Goal: Information Seeking & Learning: Find specific fact

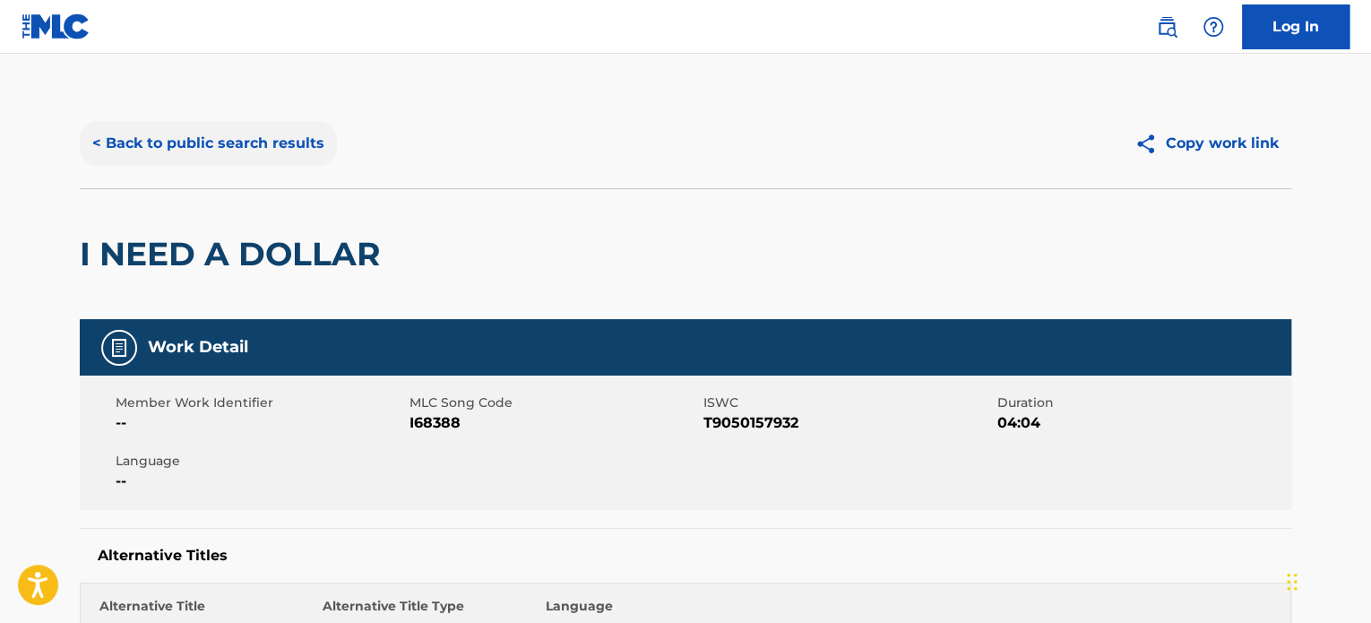
click at [251, 144] on button "< Back to public search results" at bounding box center [208, 143] width 257 height 45
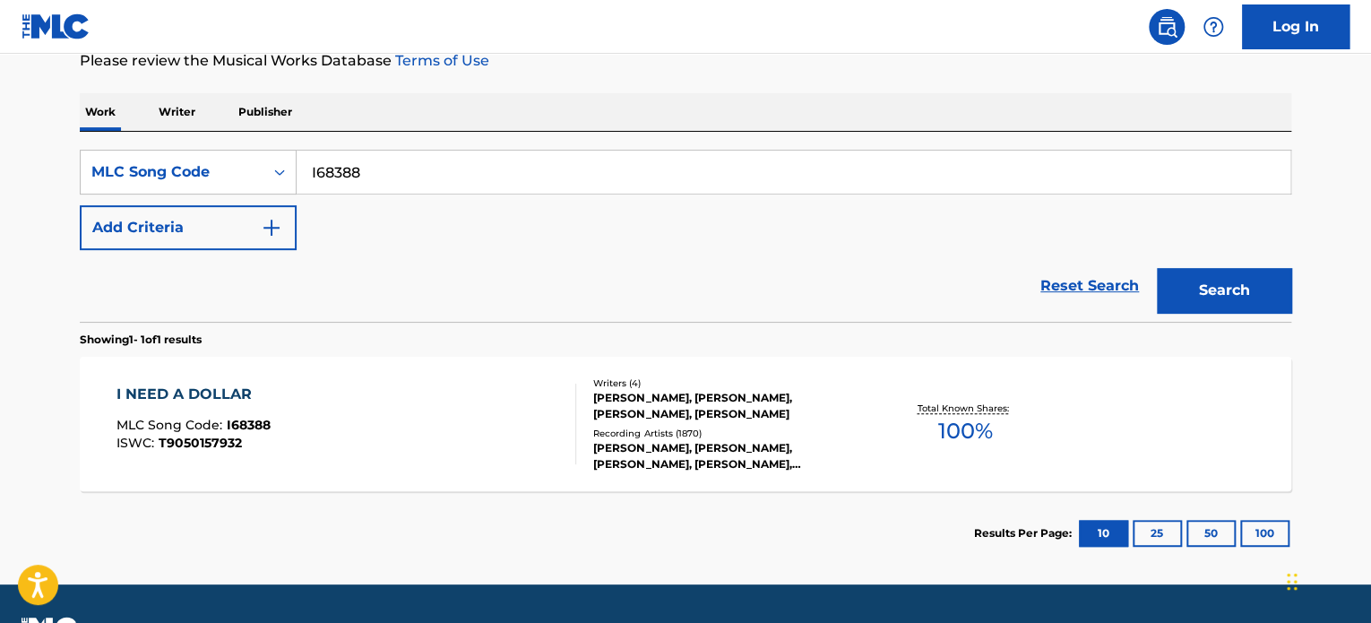
click at [344, 158] on input "I68388" at bounding box center [794, 172] width 994 height 43
paste input "CVD88V"
type input "CVD88V"
click at [1190, 268] on button "Search" at bounding box center [1224, 290] width 134 height 45
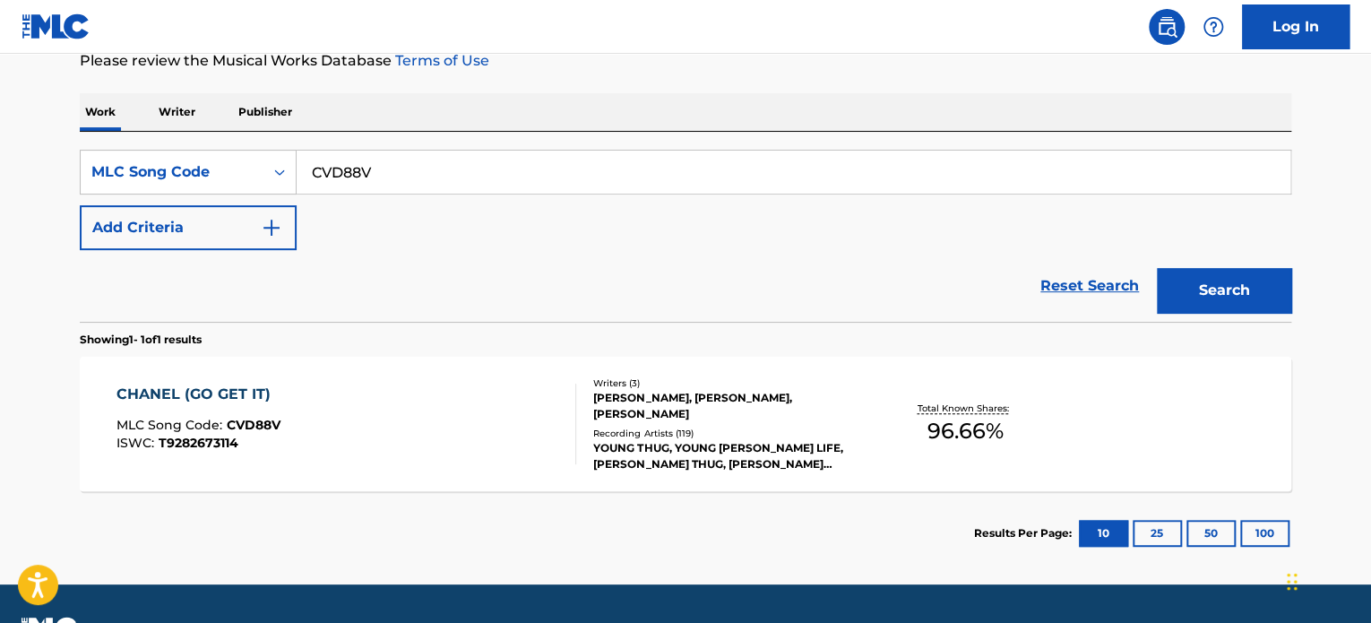
click at [198, 396] on div "CHANEL (GO GET IT)" at bounding box center [198, 394] width 164 height 22
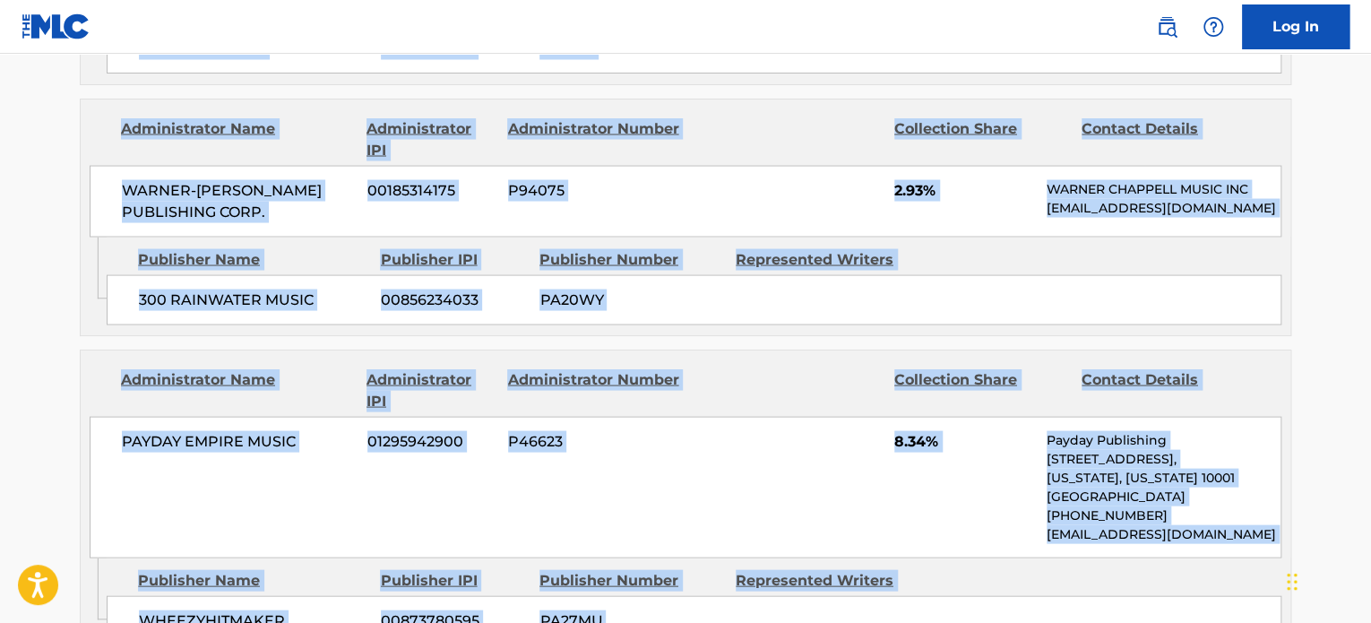
scroll to position [392, 0]
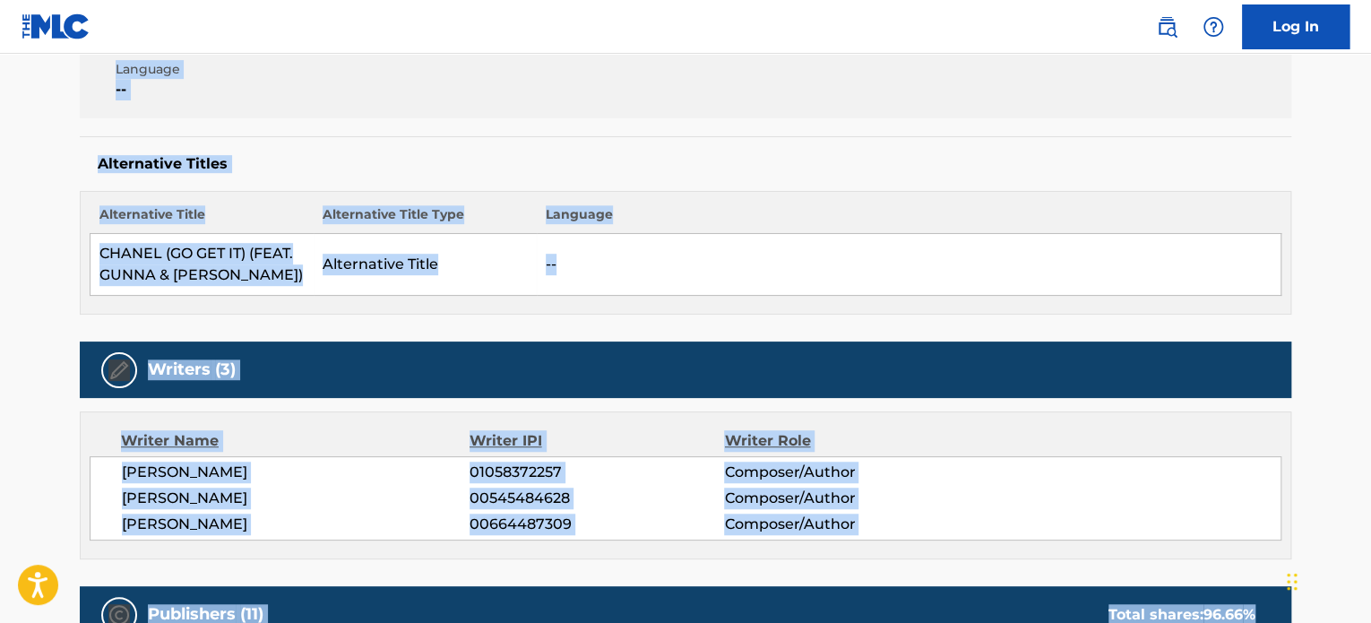
drag, startPoint x: 1374, startPoint y: 291, endPoint x: 1344, endPoint y: -108, distance: 400.7
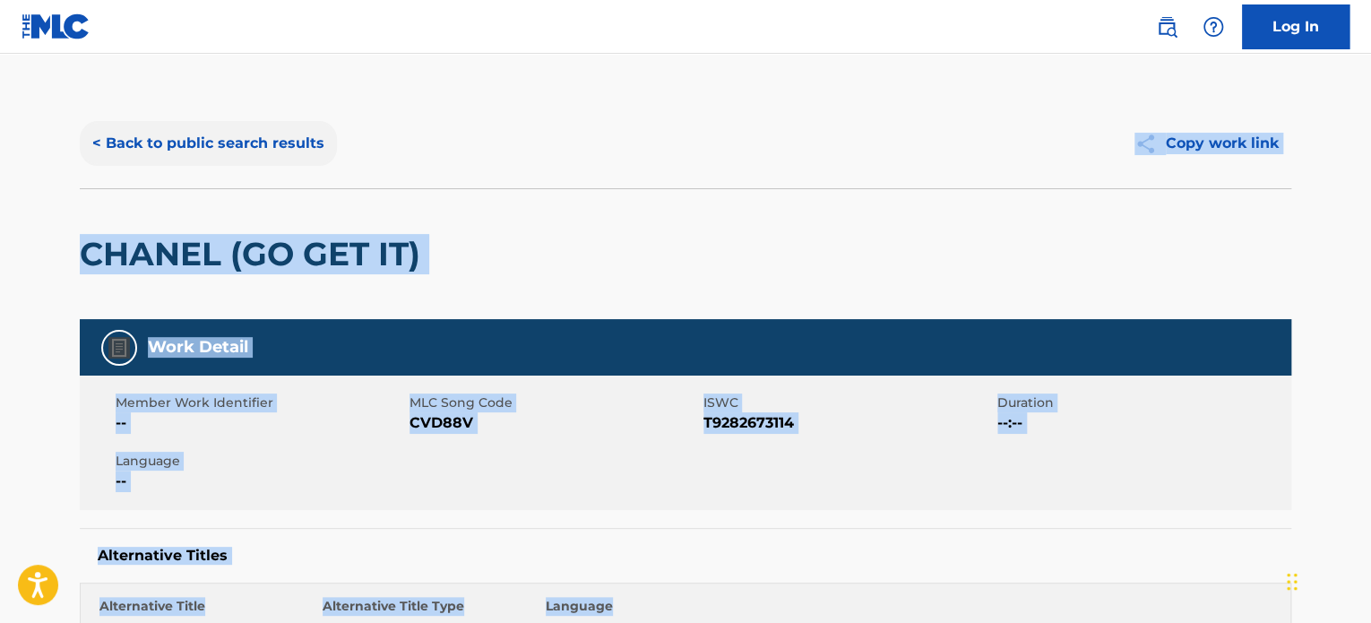
click at [267, 131] on button "< Back to public search results" at bounding box center [208, 143] width 257 height 45
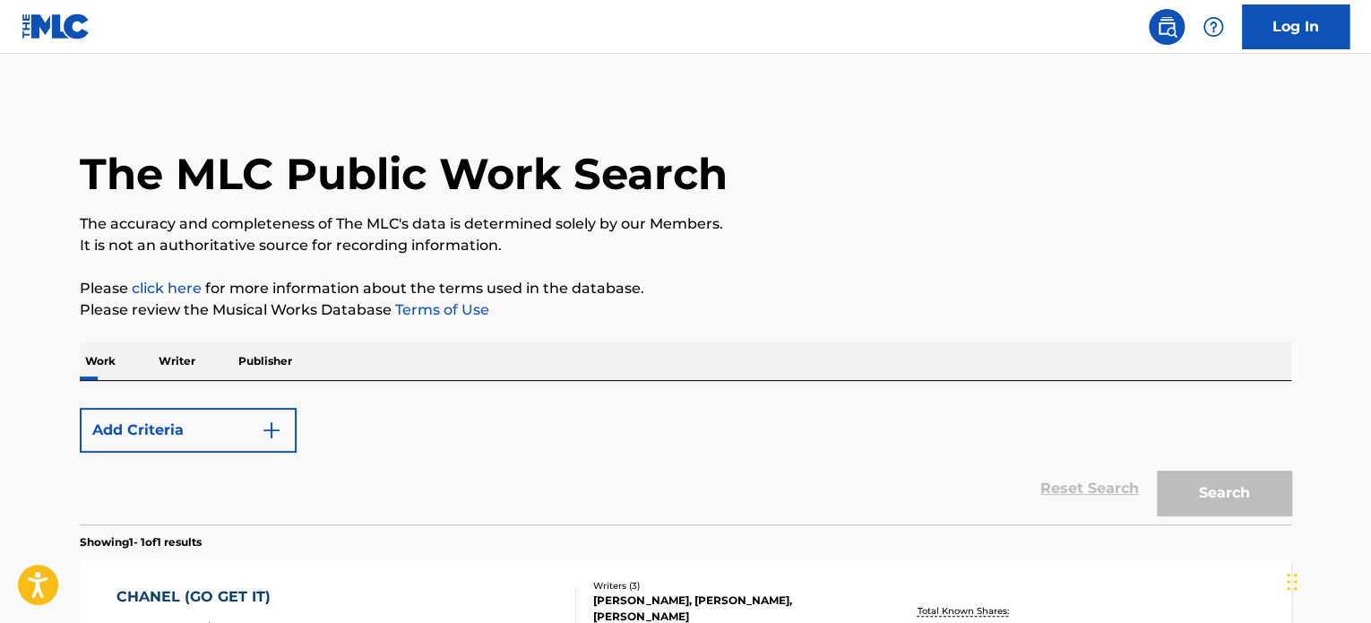
scroll to position [249, 0]
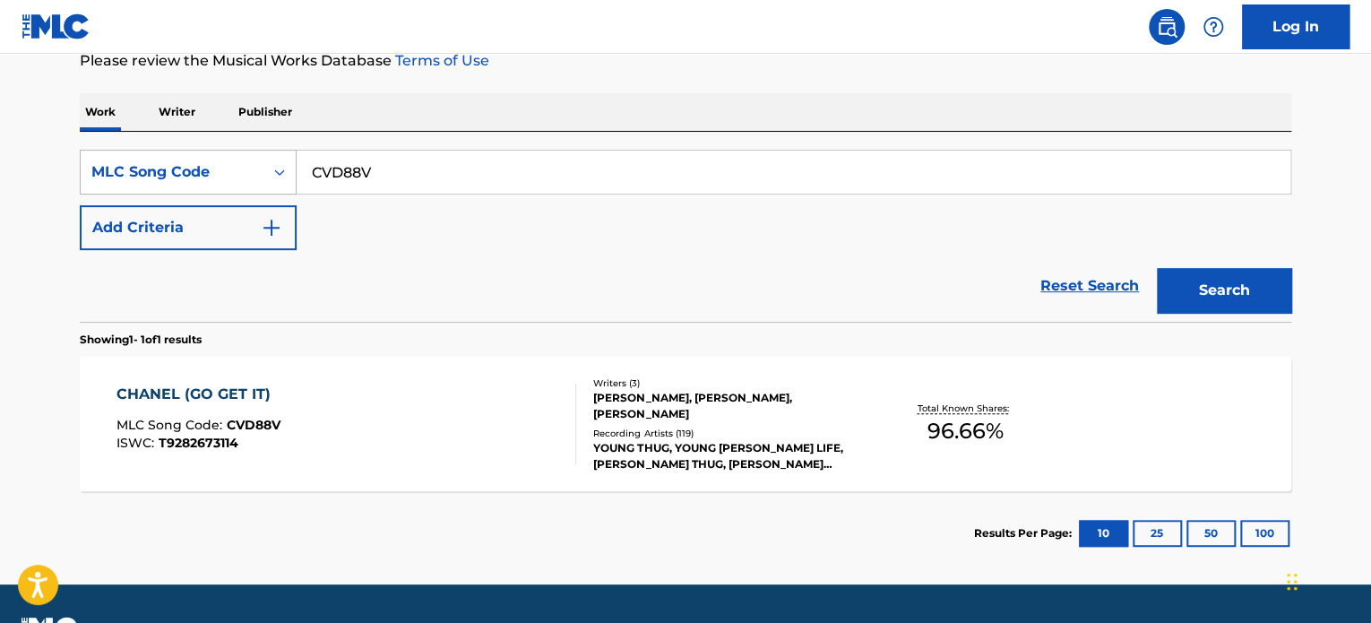
click at [241, 168] on div "MLC Song Code" at bounding box center [171, 172] width 161 height 22
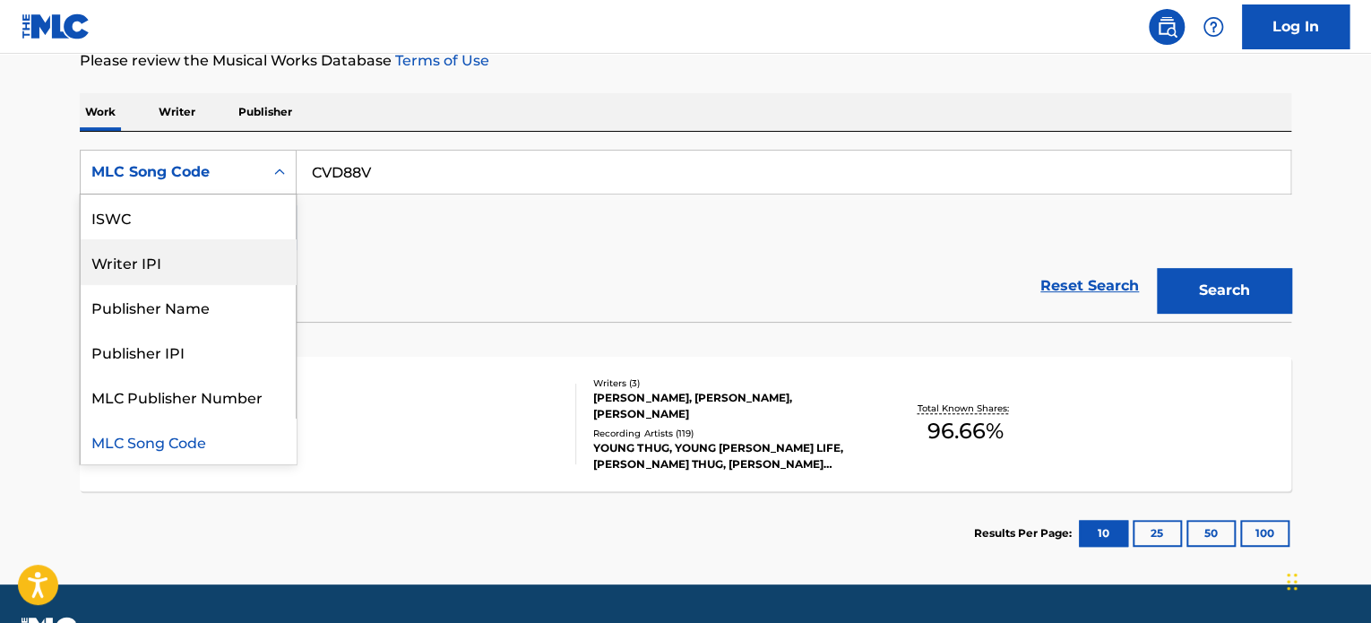
scroll to position [0, 0]
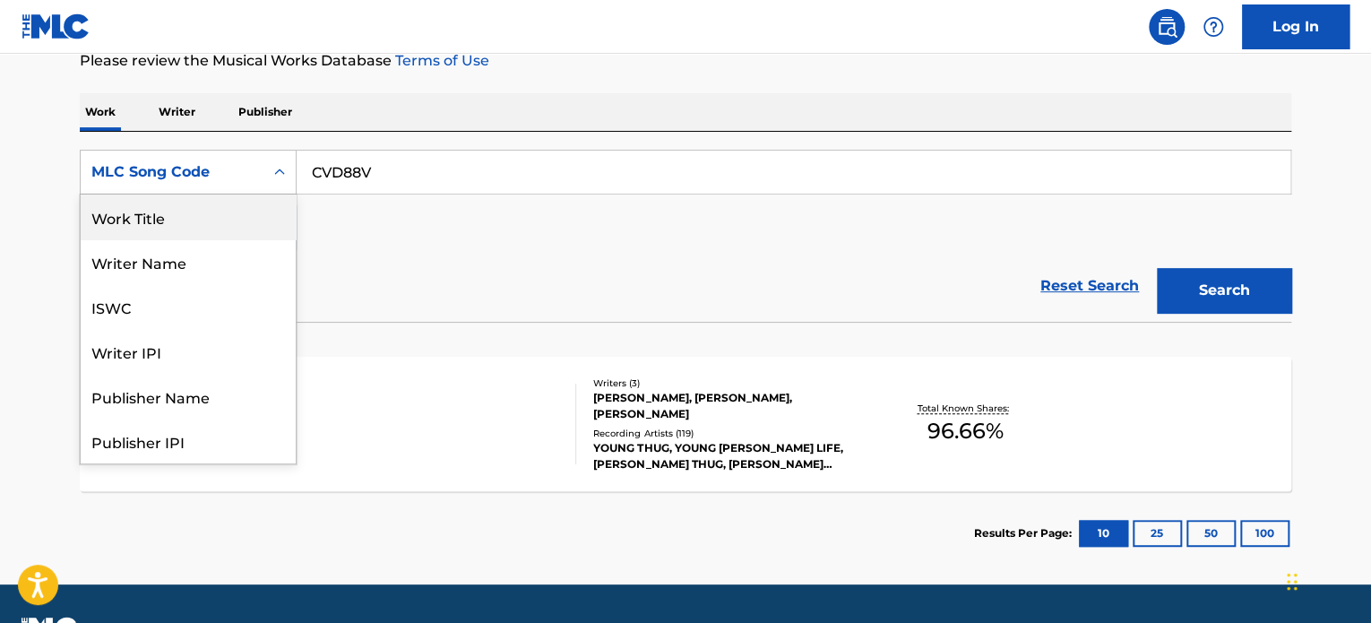
click at [184, 228] on div "Work Title" at bounding box center [188, 216] width 215 height 45
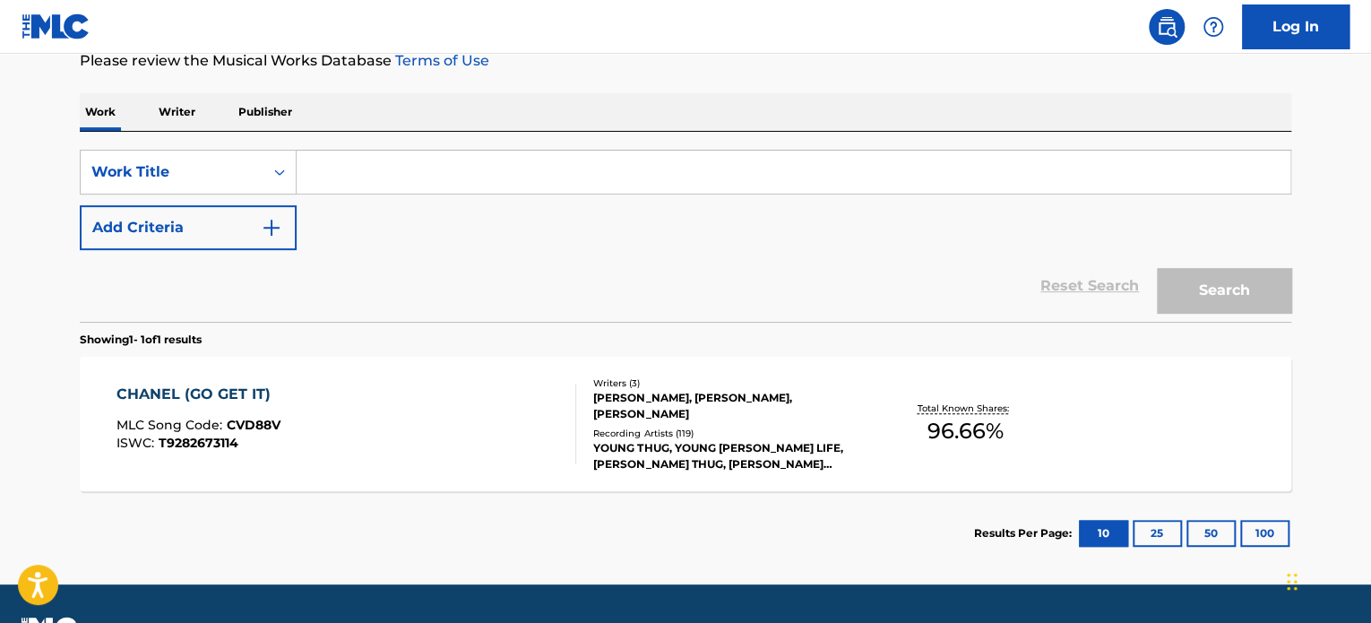
click at [355, 171] on input "Search Form" at bounding box center [794, 172] width 994 height 43
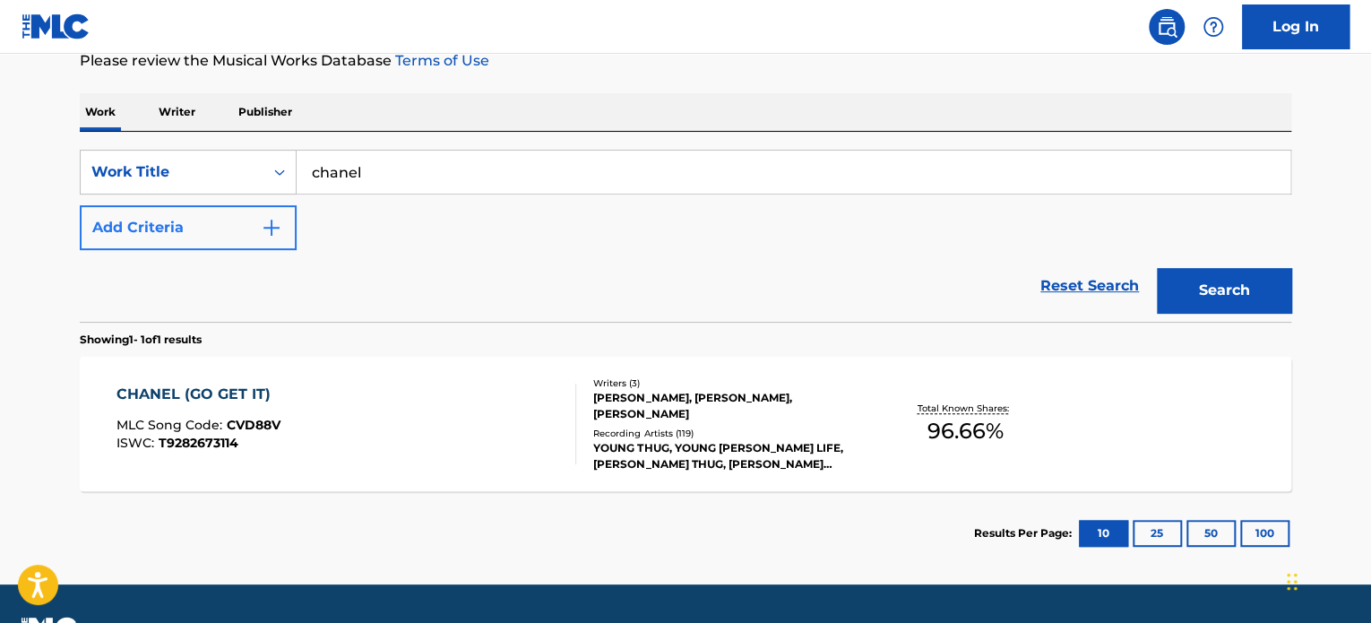
type input "chanel"
click at [168, 220] on button "Add Criteria" at bounding box center [188, 227] width 217 height 45
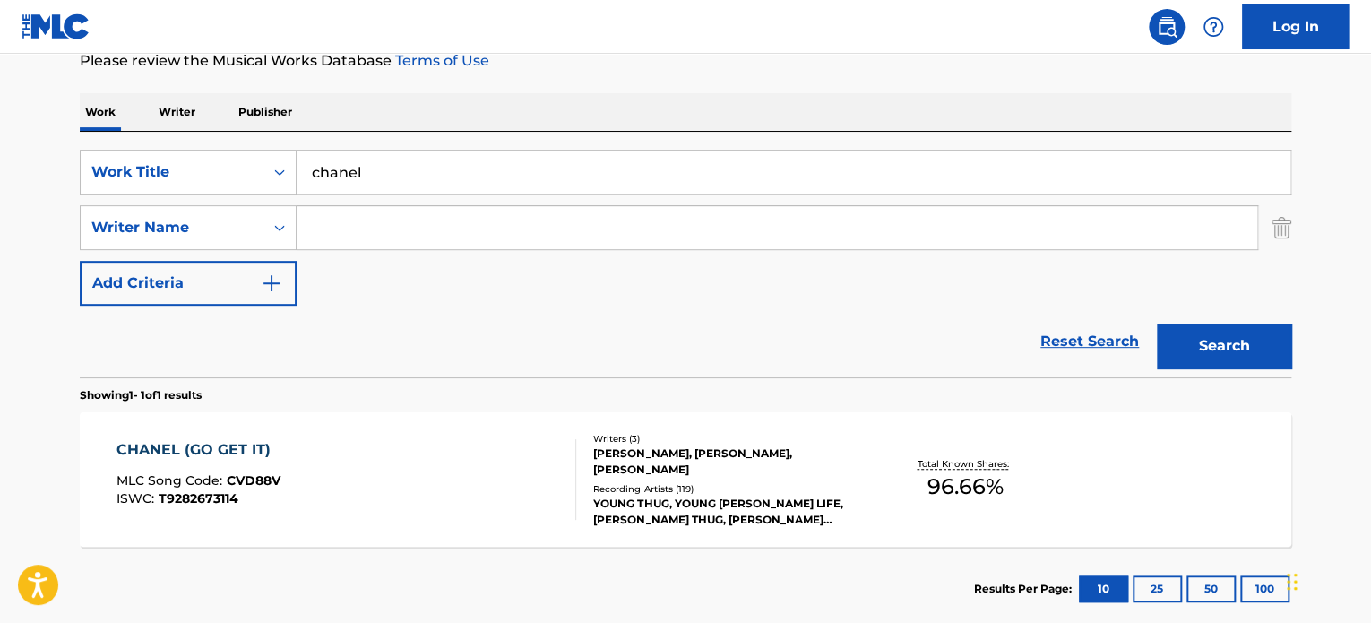
click at [387, 225] on input "Search Form" at bounding box center [777, 227] width 961 height 43
paste input "CVD88V"
type input "CVD88V"
click at [215, 446] on div "CHANEL (GO GET IT)" at bounding box center [198, 450] width 164 height 22
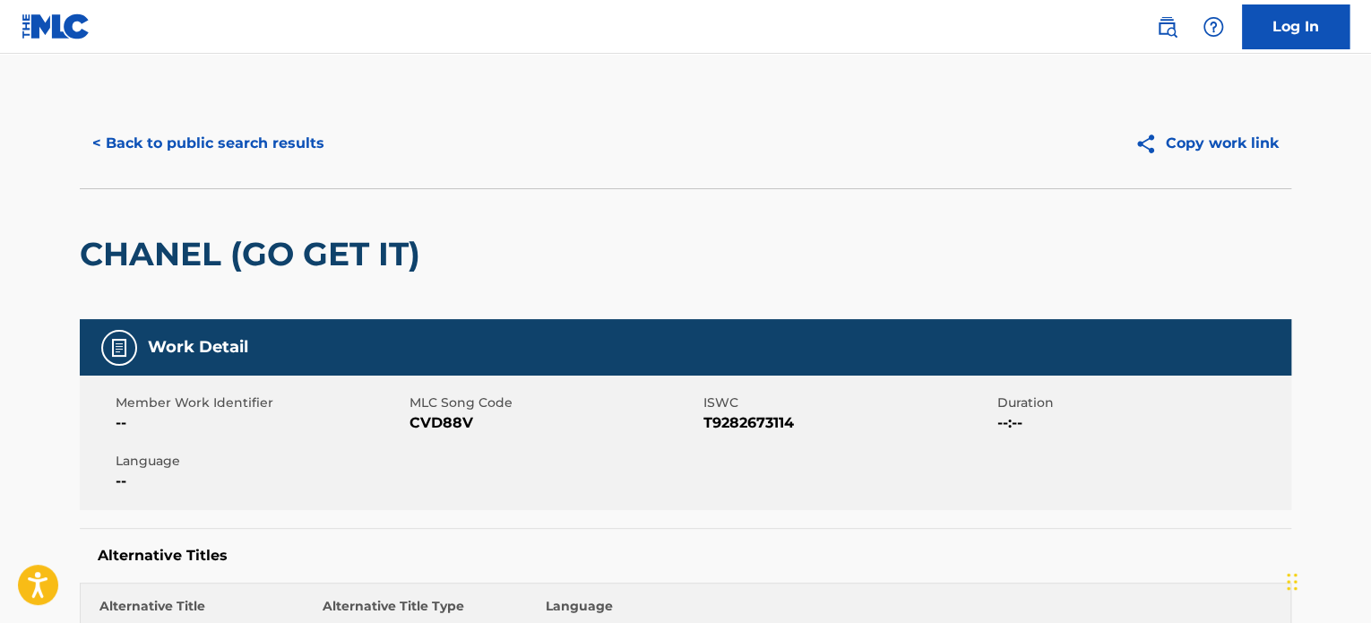
click at [459, 421] on span "CVD88V" at bounding box center [553, 423] width 289 height 22
copy span "CVD88V"
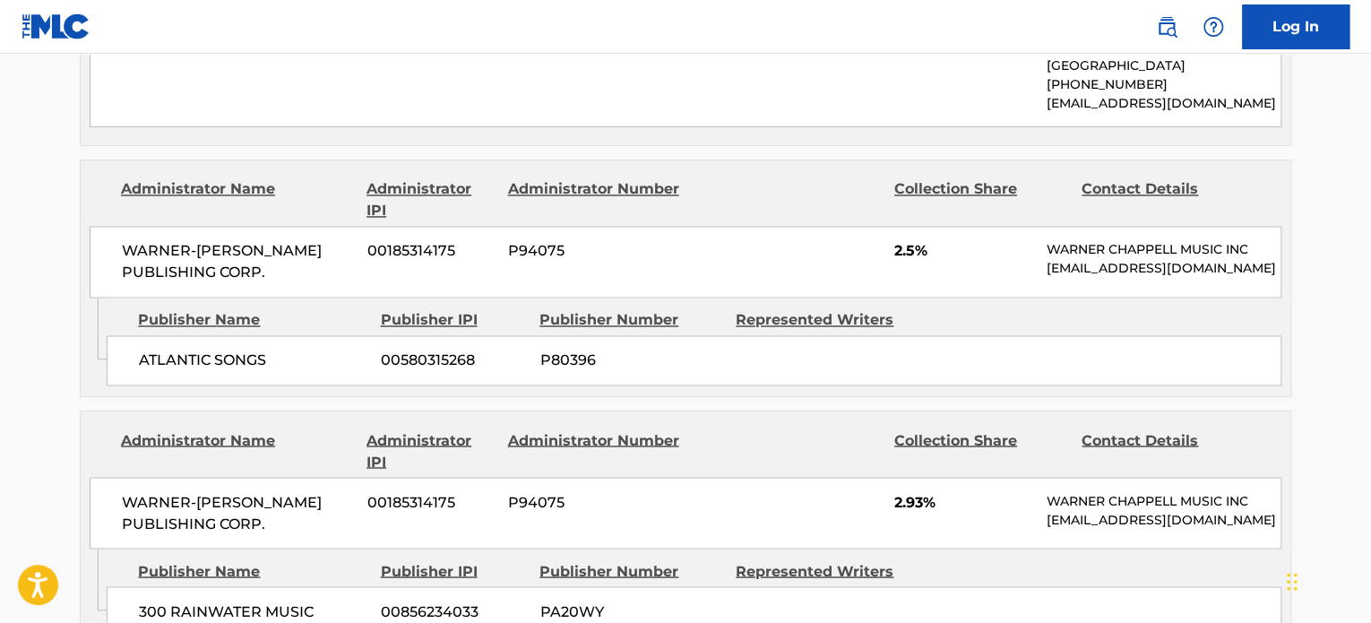
scroll to position [1344, 0]
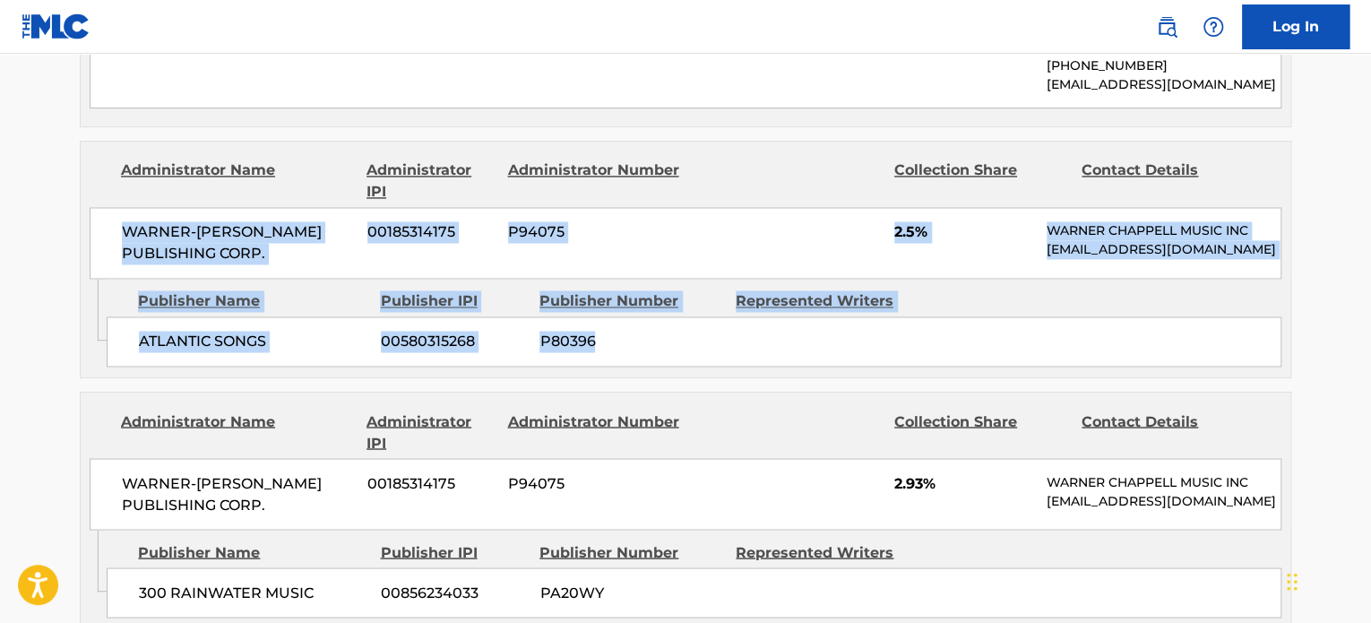
drag, startPoint x: 1368, startPoint y: 121, endPoint x: 1365, endPoint y: 172, distance: 51.2
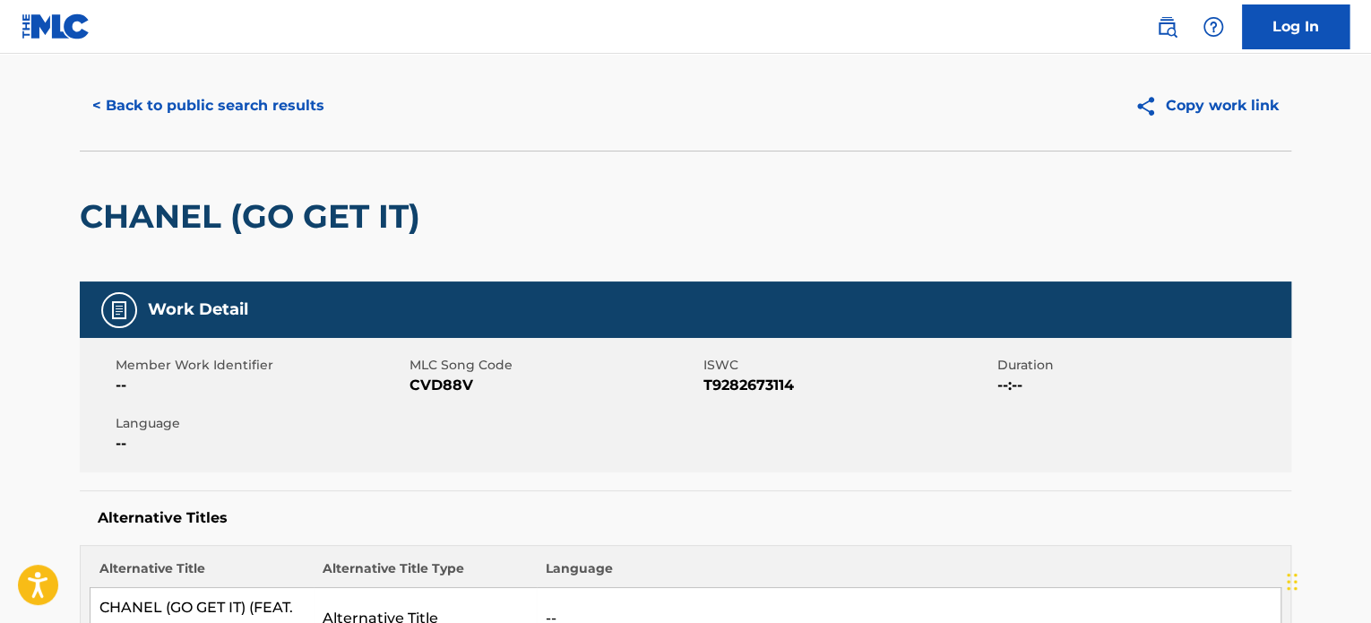
scroll to position [0, 0]
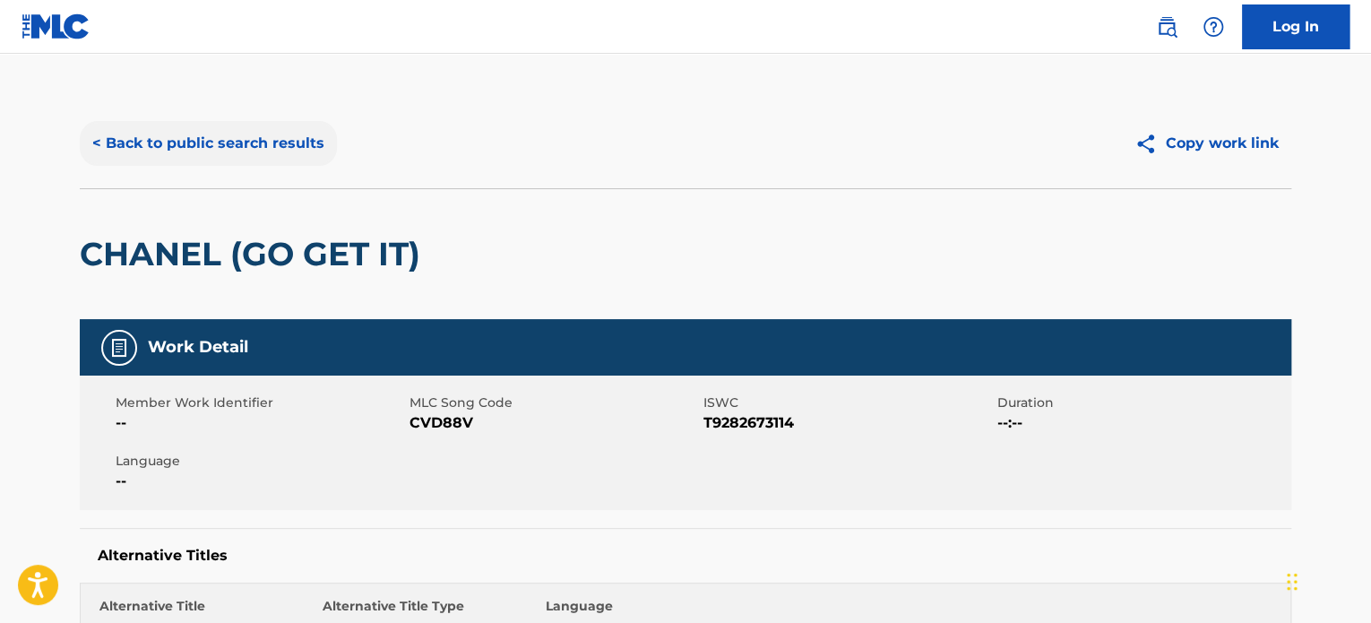
click at [297, 146] on button "< Back to public search results" at bounding box center [208, 143] width 257 height 45
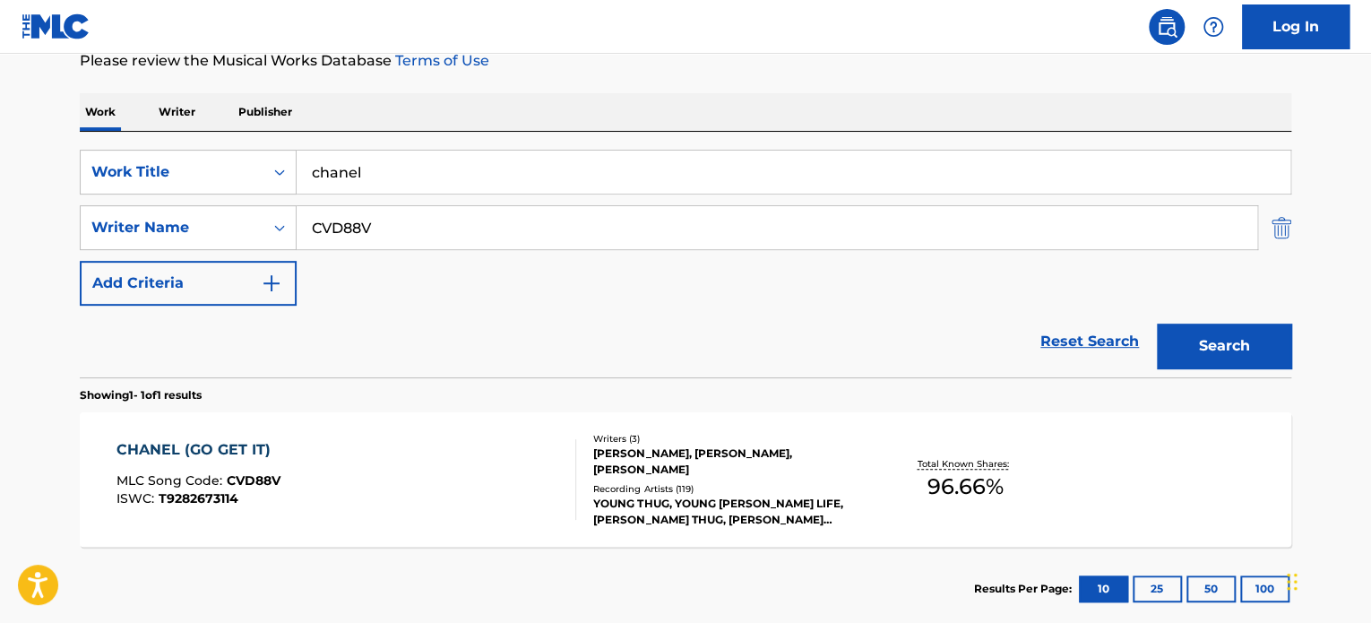
click at [1278, 231] on img "Search Form" at bounding box center [1281, 227] width 20 height 45
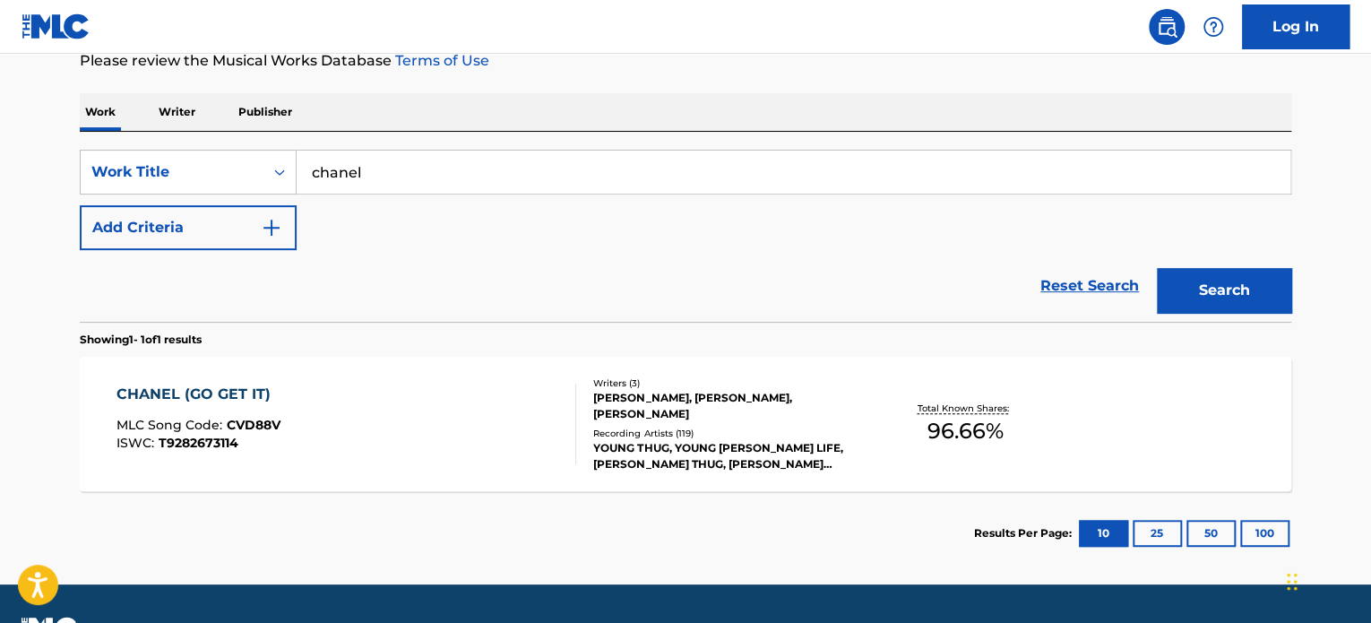
drag, startPoint x: 401, startPoint y: 161, endPoint x: 61, endPoint y: 154, distance: 340.6
click at [31, 156] on main "The MLC Public Work Search The accuracy and completeness of The MLC's data is d…" at bounding box center [685, 195] width 1371 height 780
paste input "FE56WT"
type input "FE56WT"
click at [142, 175] on div "Work Title" at bounding box center [171, 172] width 161 height 22
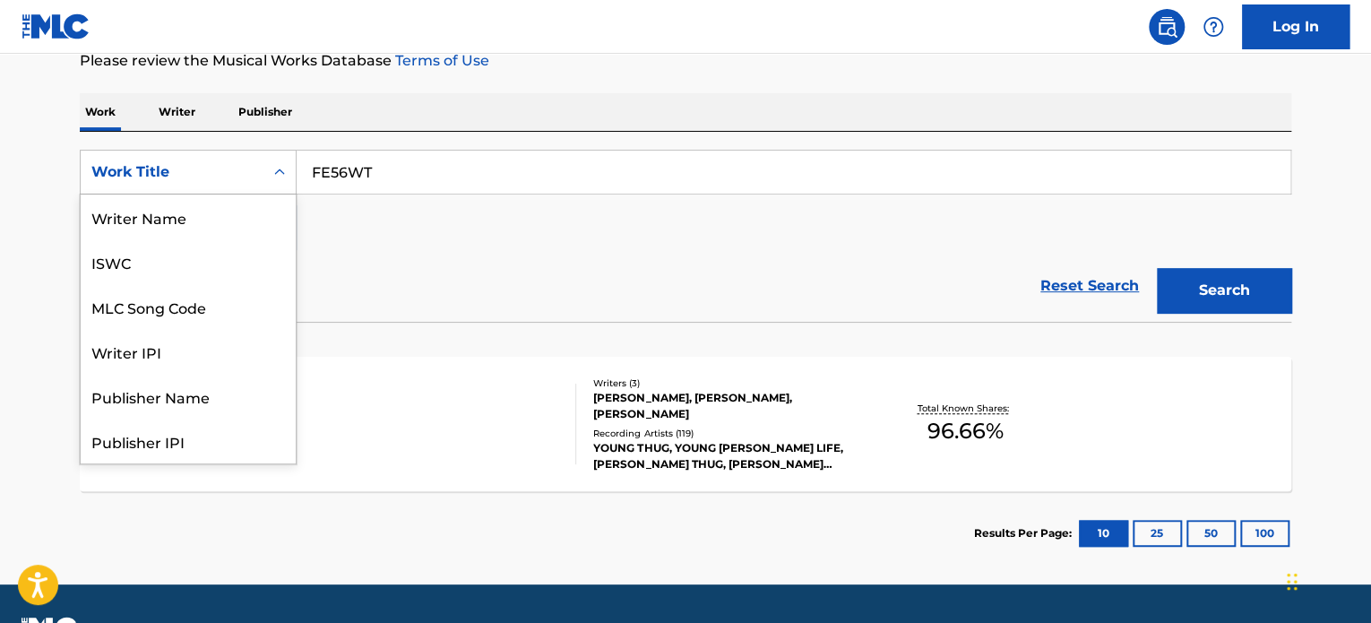
scroll to position [90, 0]
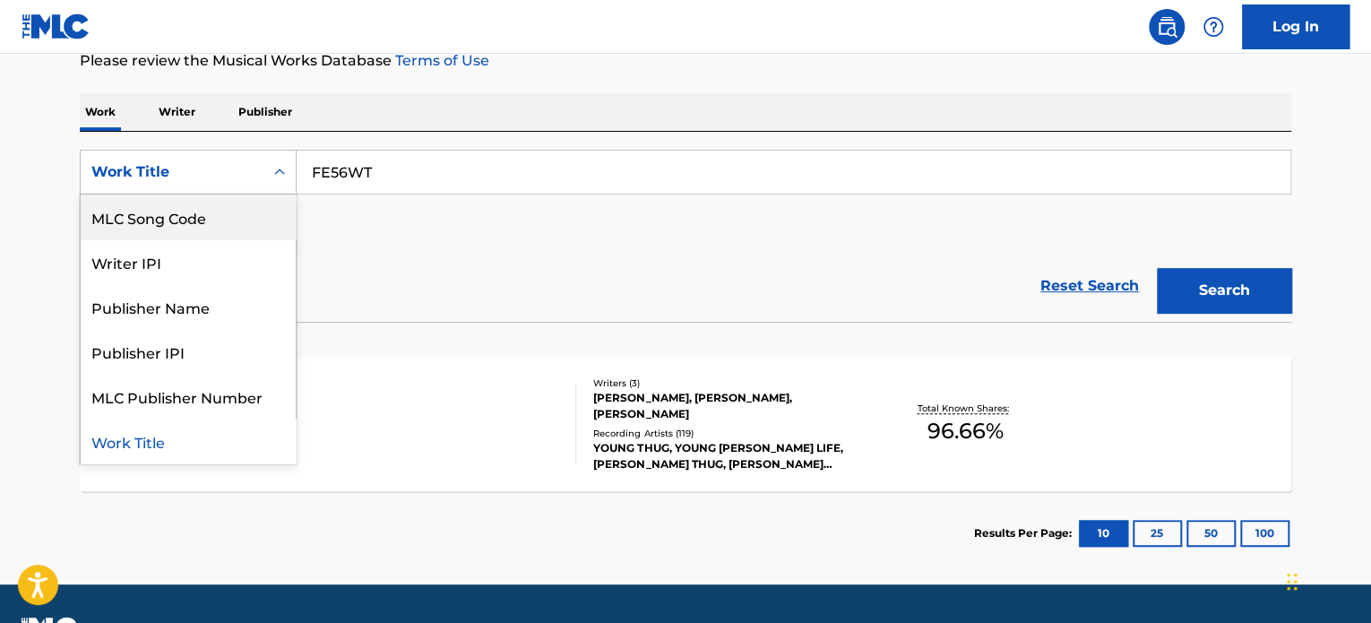
click at [158, 229] on div "MLC Song Code" at bounding box center [188, 216] width 215 height 45
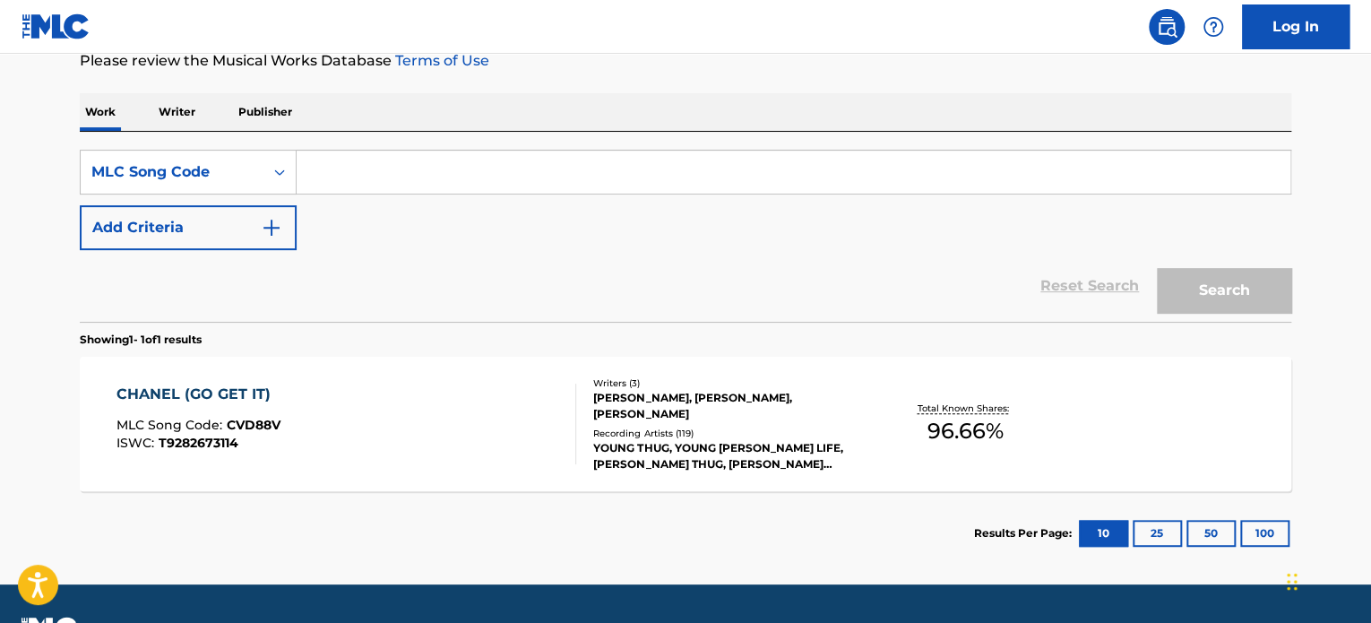
click at [484, 154] on input "Search Form" at bounding box center [794, 172] width 994 height 43
paste input "FE56WT"
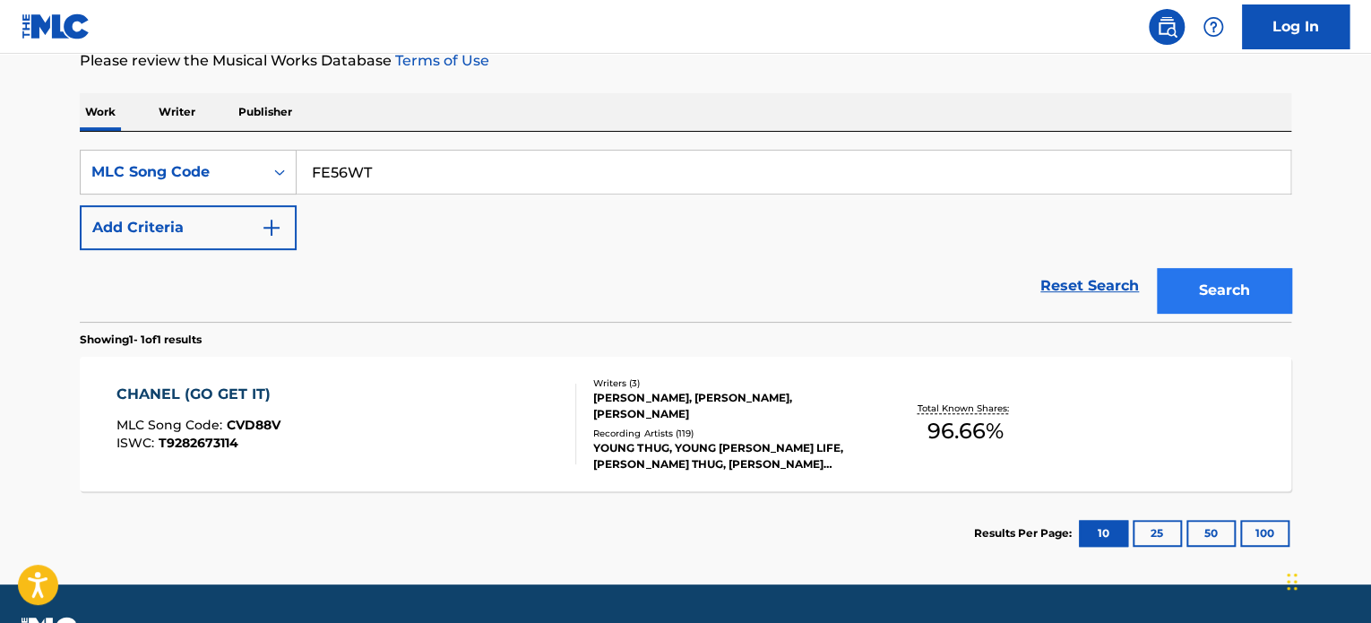
type input "FE56WT"
click at [1202, 306] on button "Search" at bounding box center [1224, 290] width 134 height 45
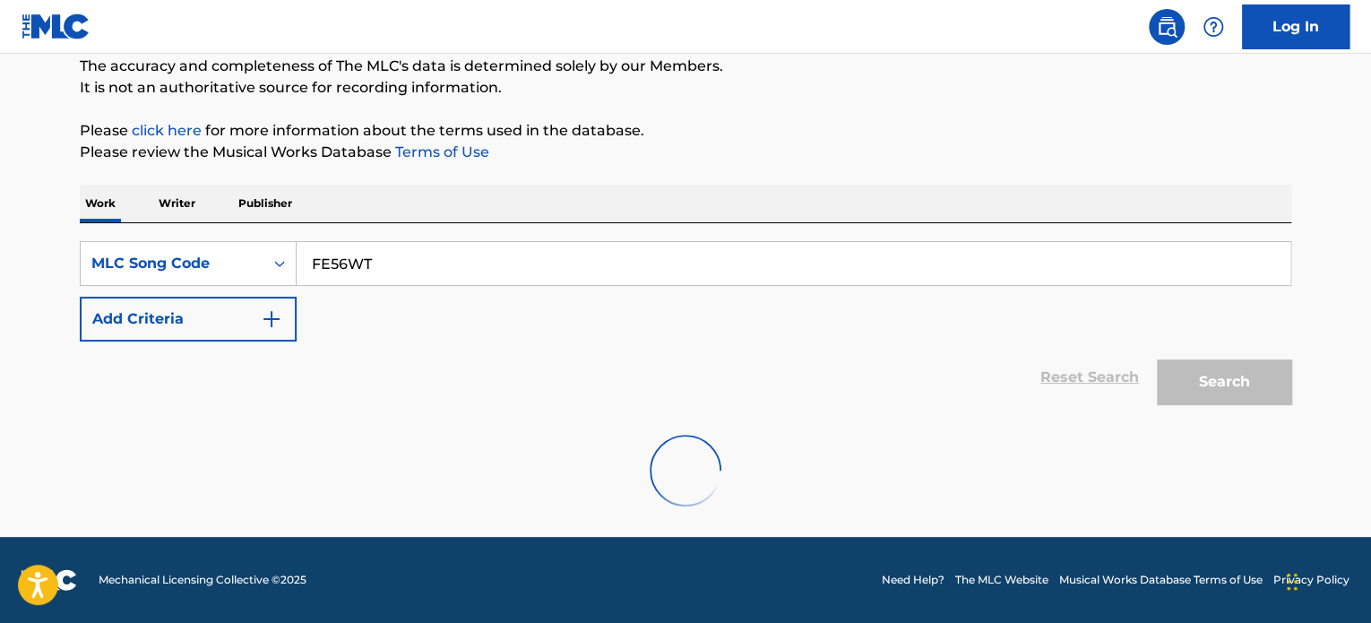
scroll to position [249, 0]
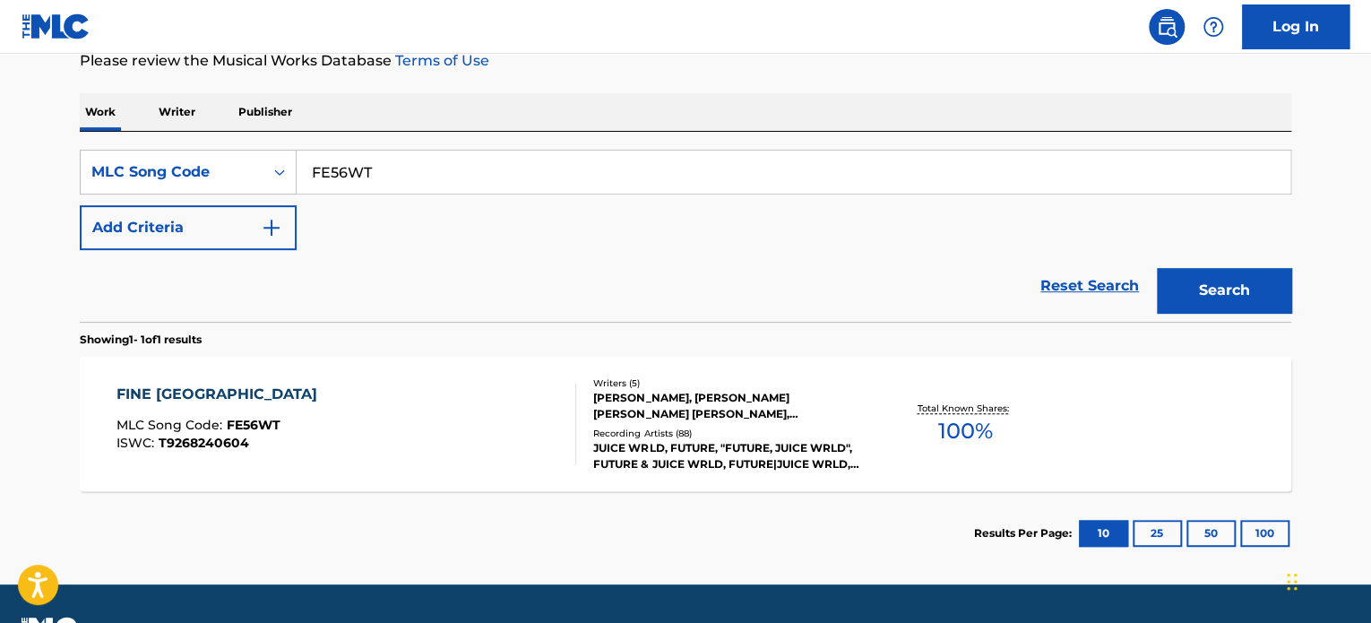
click at [163, 398] on div "FINE [GEOGRAPHIC_DATA]" at bounding box center [221, 394] width 210 height 22
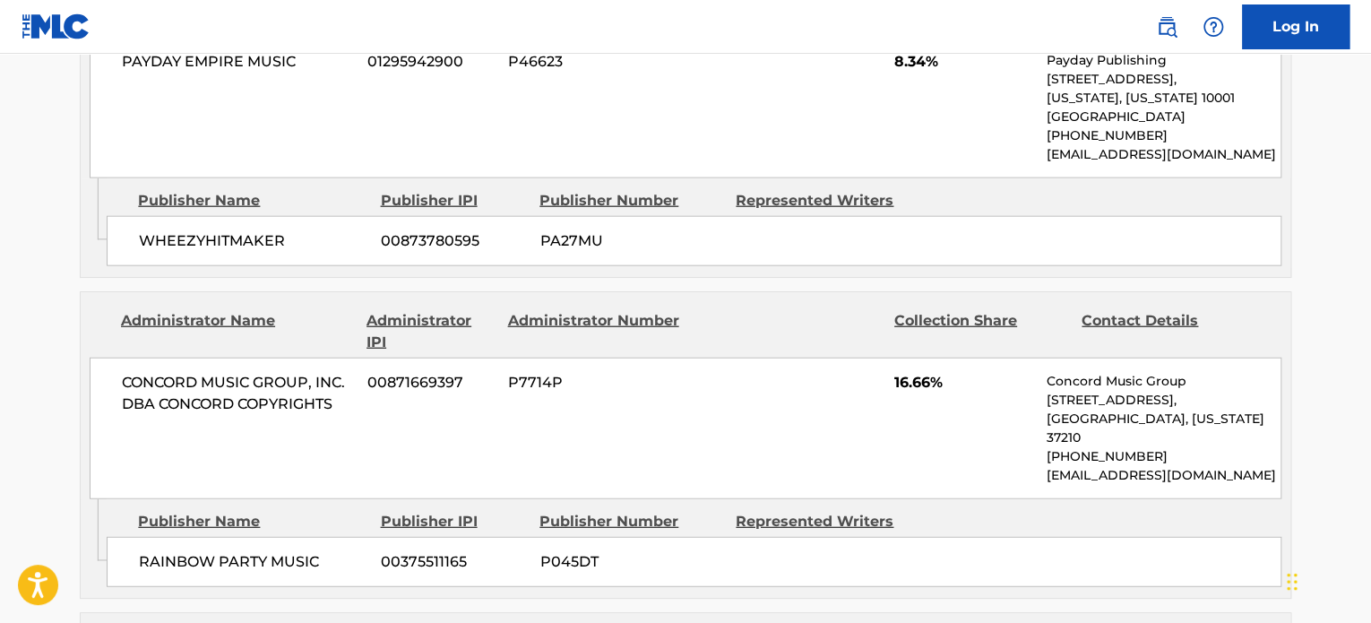
scroll to position [1971, 0]
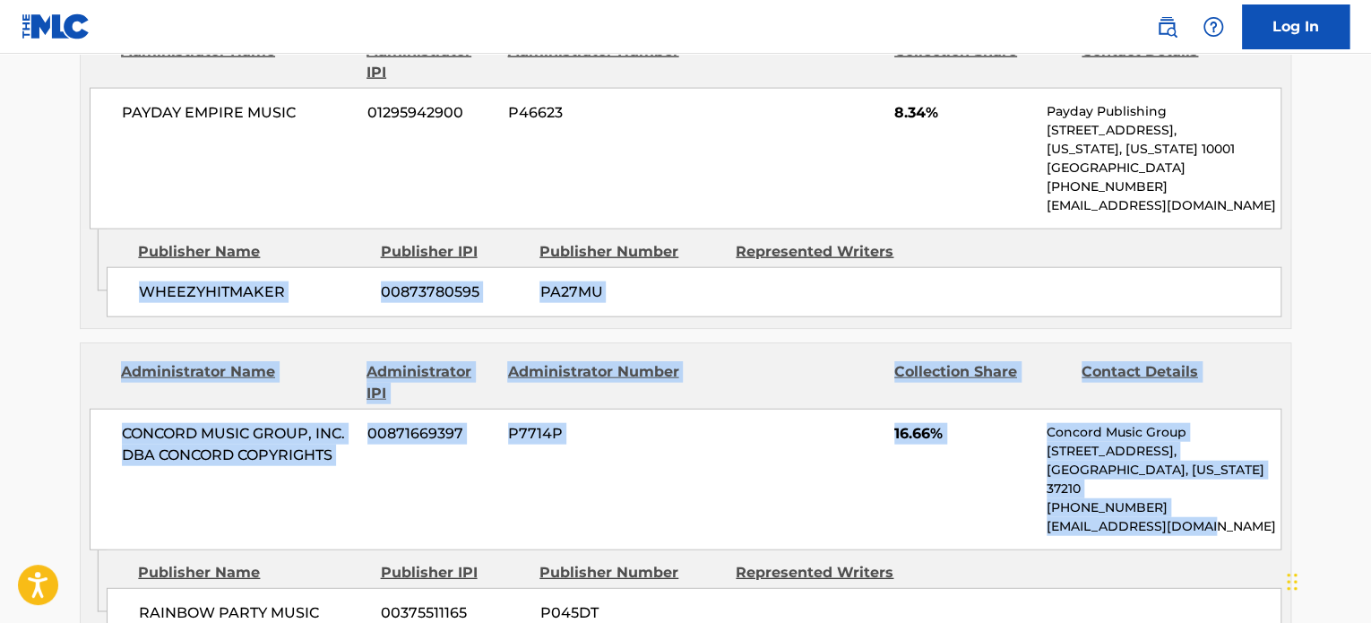
drag, startPoint x: 1365, startPoint y: 408, endPoint x: 1375, endPoint y: 146, distance: 261.8
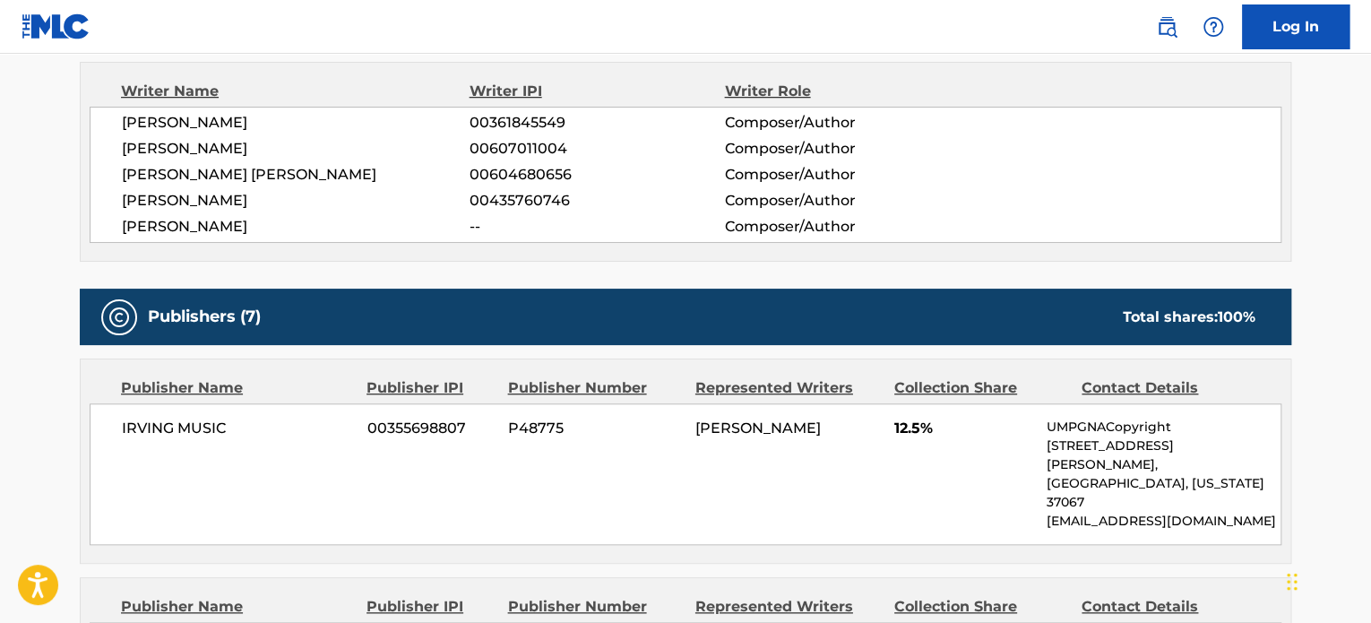
scroll to position [650, 0]
